Goal: Check status: Check status

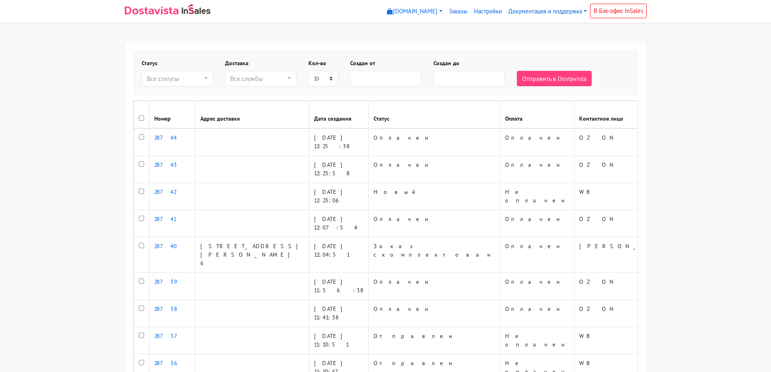
select select
click at [262, 75] on div "Все службы" at bounding box center [258, 79] width 56 height 10
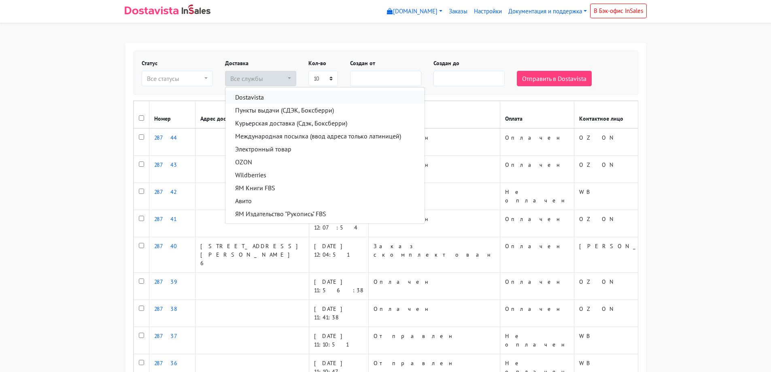
click at [258, 97] on span "Dostavista" at bounding box center [249, 97] width 29 height 10
select select "13021185"
click at [491, 59] on div "Статус Новый Нет оплаты Оплачен Частично скомплектован Заказ скомплектован Отпр…" at bounding box center [385, 72] width 504 height 43
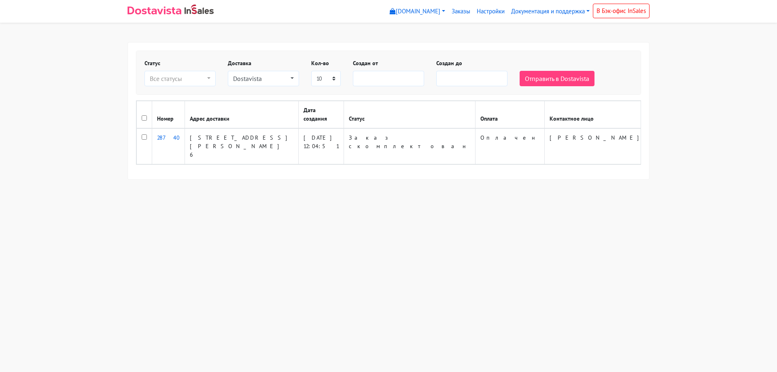
select select
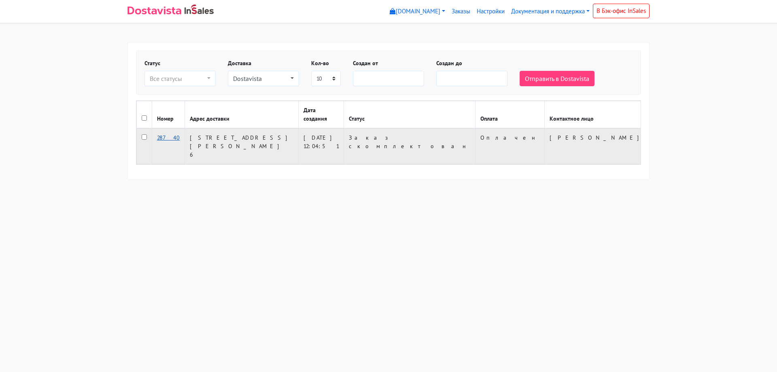
click at [167, 136] on link "28740" at bounding box center [168, 137] width 23 height 7
